Goal: Task Accomplishment & Management: Use online tool/utility

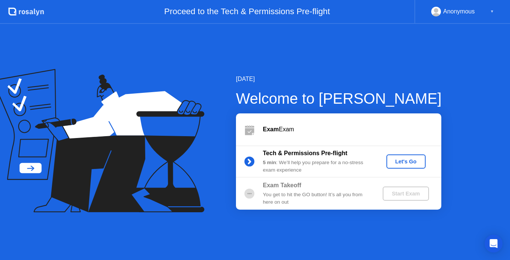
click at [402, 156] on button "Let's Go" at bounding box center [406, 162] width 39 height 14
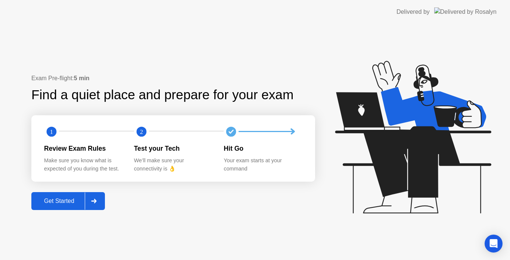
click at [69, 201] on div "Get Started" at bounding box center [59, 201] width 51 height 7
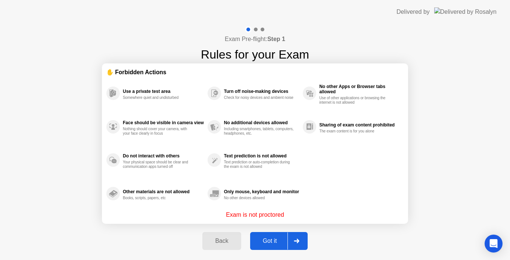
click at [268, 243] on div "Got it" at bounding box center [270, 241] width 35 height 7
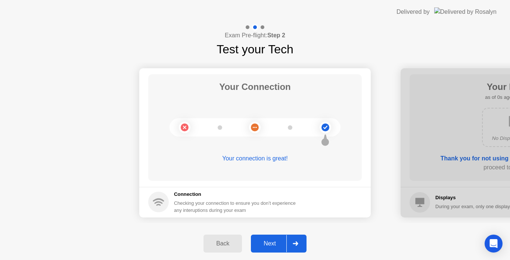
click at [268, 243] on div "Next" at bounding box center [269, 244] width 33 height 7
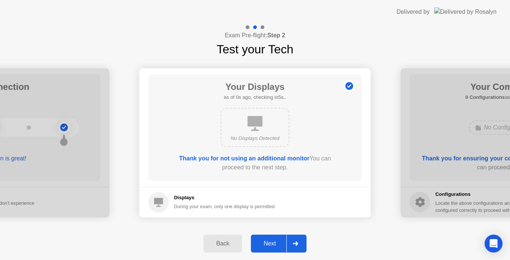
click at [268, 243] on div "Next" at bounding box center [269, 244] width 33 height 7
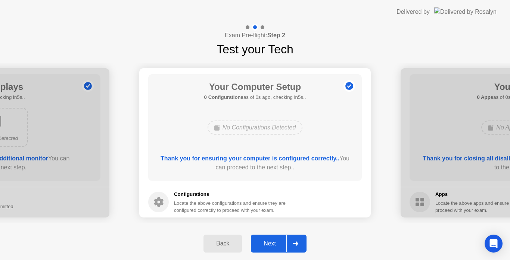
click at [268, 243] on div "Next" at bounding box center [269, 244] width 33 height 7
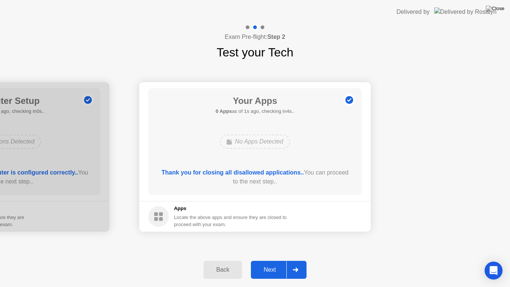
click at [271, 260] on div "Next" at bounding box center [269, 269] width 33 height 7
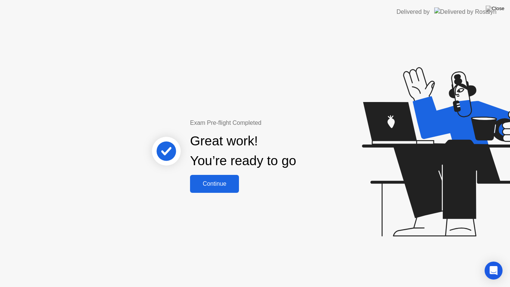
click at [223, 186] on div "Continue" at bounding box center [214, 184] width 44 height 7
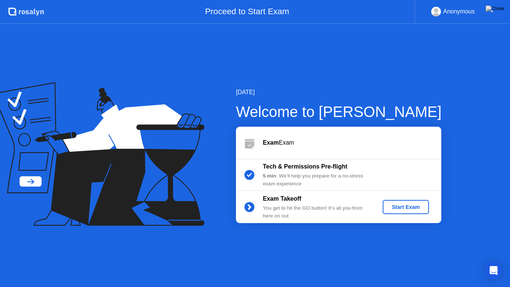
click at [401, 207] on div "Start Exam" at bounding box center [406, 207] width 40 height 6
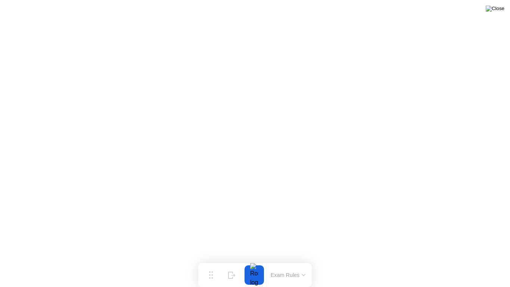
click at [501, 10] on img at bounding box center [495, 9] width 19 height 6
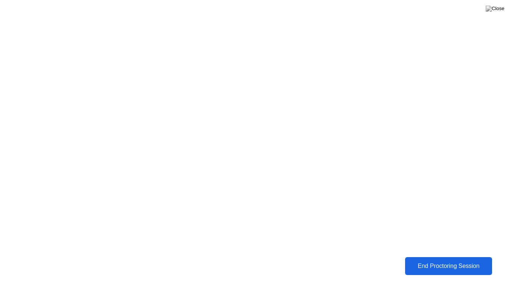
click at [438, 260] on button "End Proctoring Session" at bounding box center [449, 266] width 88 height 18
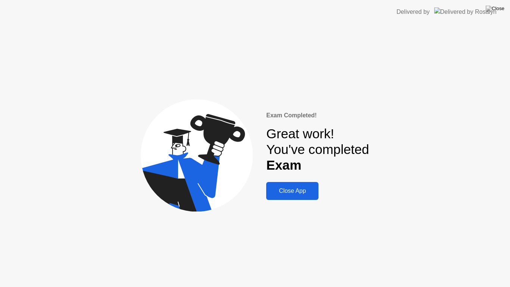
click at [306, 194] on div "Close App" at bounding box center [293, 191] width 48 height 7
